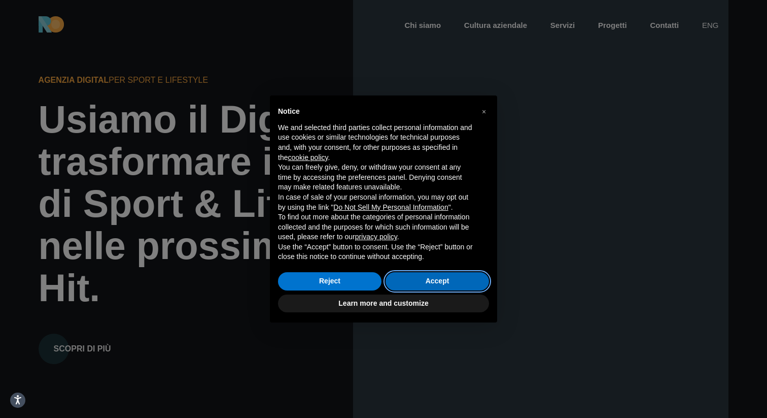
click at [437, 278] on button "Accept" at bounding box center [438, 281] width 104 height 18
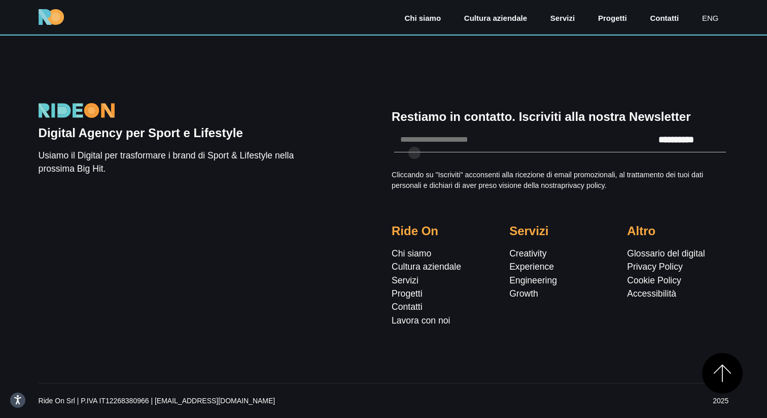
scroll to position [3007, 0]
click at [410, 252] on link "Chi siamo" at bounding box center [412, 253] width 40 height 10
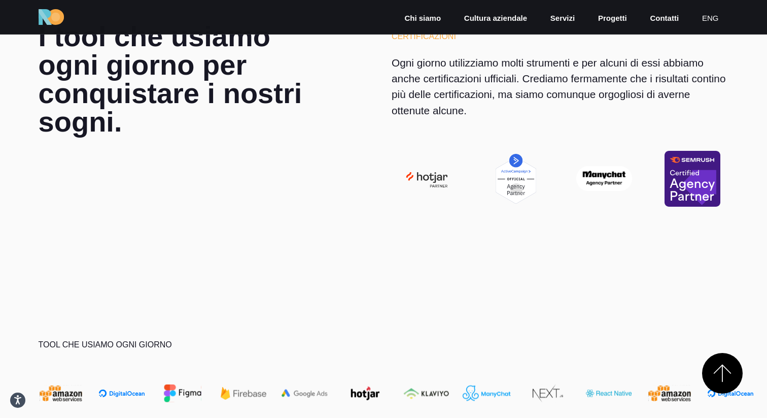
scroll to position [2882, 0]
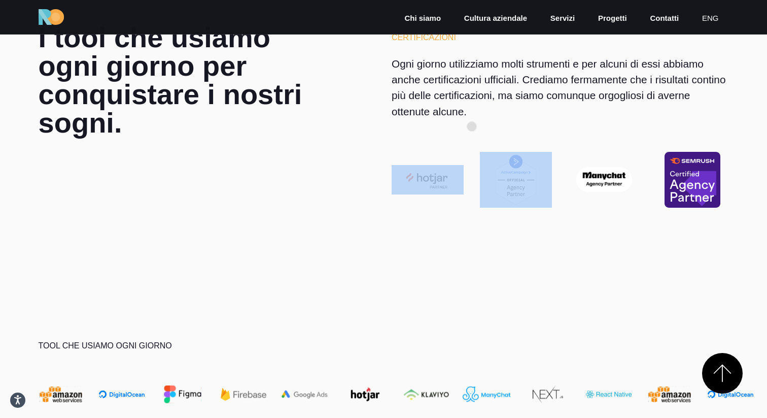
drag, startPoint x: 558, startPoint y: 177, endPoint x: 477, endPoint y: 116, distance: 101.5
click at [477, 116] on div "Certificazioni Ogni giorno utilizziamo molti strumenti e per alcuni di essi abb…" at bounding box center [560, 115] width 353 height 184
click at [477, 116] on p "Ogni giorno utilizziamo molti strumenti e per alcuni di essi abbiamo anche cert…" at bounding box center [560, 87] width 337 height 63
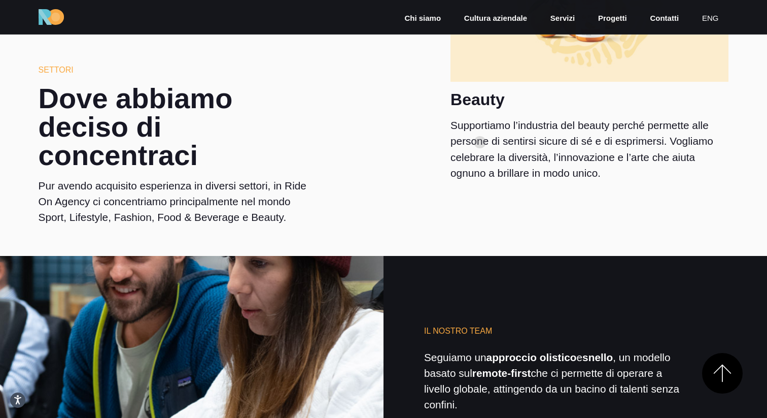
scroll to position [2030, 0]
